Goal: Task Accomplishment & Management: Manage account settings

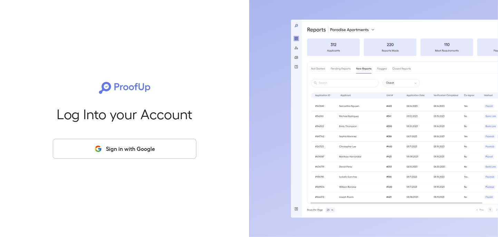
click at [95, 153] on button "Sign in with Google" at bounding box center [124, 149] width 143 height 20
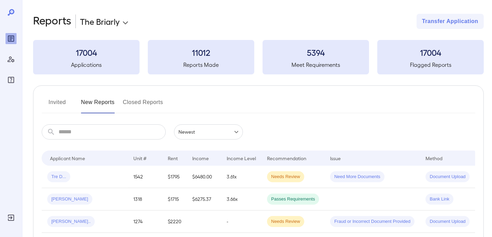
scroll to position [69, 0]
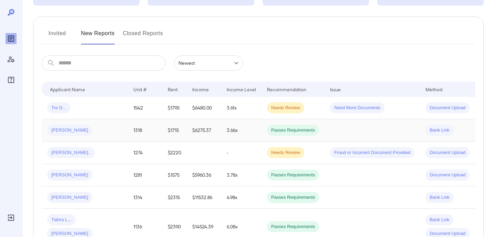
click at [87, 129] on div "[PERSON_NAME]" at bounding box center [84, 130] width 75 height 11
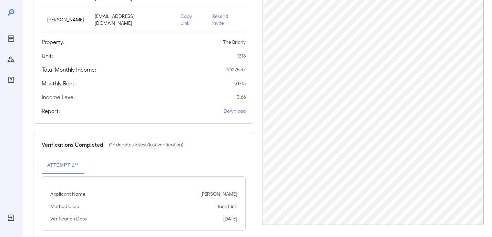
scroll to position [127, 0]
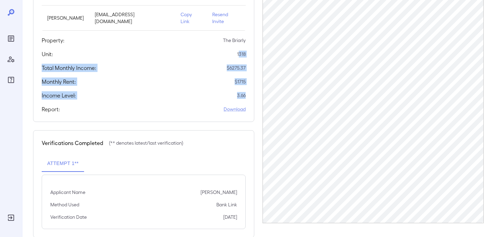
drag, startPoint x: 239, startPoint y: 46, endPoint x: 247, endPoint y: 78, distance: 32.2
click at [247, 78] on div "Applicants Information Name Email [PERSON_NAME] [EMAIL_ADDRESS][DOMAIN_NAME] Co…" at bounding box center [143, 29] width 221 height 187
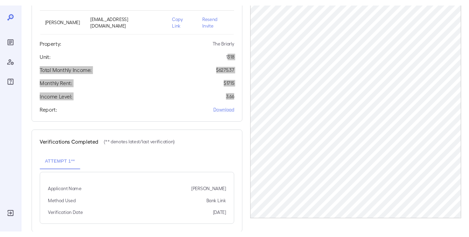
scroll to position [133, 0]
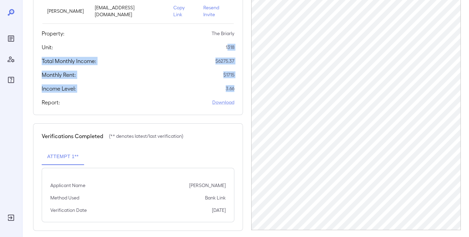
click at [14, 41] on icon "Reports" at bounding box center [11, 38] width 8 height 8
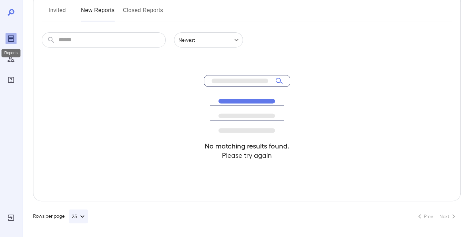
scroll to position [92, 0]
click at [138, 90] on div "No matching results found. Please try again" at bounding box center [247, 124] width 411 height 153
click at [269, 99] on icon at bounding box center [246, 101] width 57 height 4
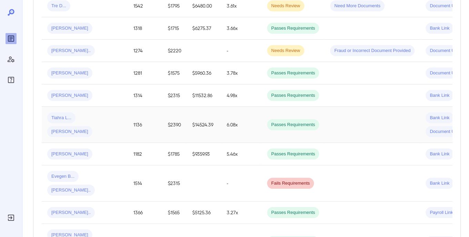
scroll to position [127, 0]
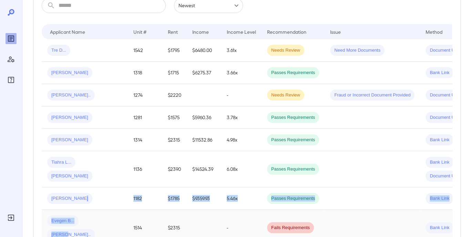
drag, startPoint x: 90, startPoint y: 193, endPoint x: 100, endPoint y: 218, distance: 26.5
click at [95, 232] on span "[PERSON_NAME].." at bounding box center [71, 235] width 48 height 7
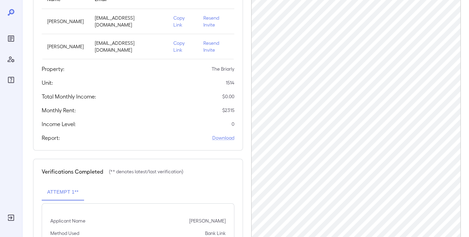
scroll to position [69, 0]
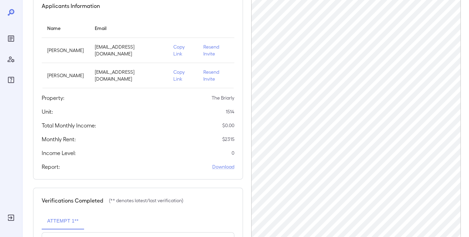
click at [203, 49] on p "Resend Invite" at bounding box center [216, 50] width 26 height 14
click at [211, 49] on p "Resend Invite" at bounding box center [216, 50] width 26 height 14
click at [212, 70] on p "Resend Invite" at bounding box center [216, 76] width 26 height 14
